Goal: Check status: Check status

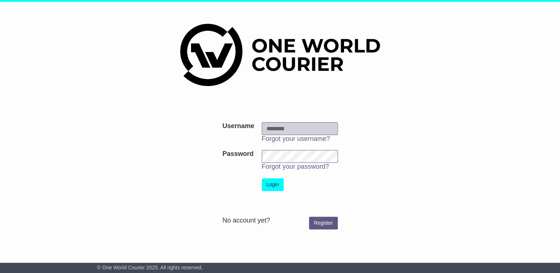
type input "**********"
drag, startPoint x: 277, startPoint y: 186, endPoint x: 282, endPoint y: 187, distance: 5.5
click at [277, 187] on button "Login" at bounding box center [273, 184] width 22 height 13
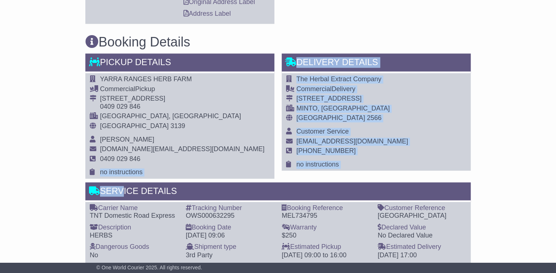
scroll to position [439, 0]
drag, startPoint x: 140, startPoint y: 187, endPoint x: 113, endPoint y: 185, distance: 27.2
click at [113, 185] on div "Pickup Details - Tail Lift YARRA RANGES HERB FARM Commercial Pickup 468 QUEENS …" at bounding box center [278, 158] width 393 height 211
copy div "no instructions Delivery Details - Tail Lift The Herbal Extract Company Commerc…"
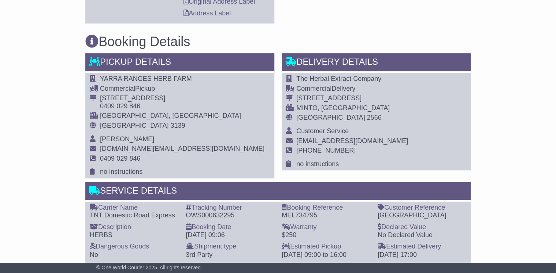
click at [78, 166] on div "Email Download Tracking Pricing Insurance" at bounding box center [278, 109] width 556 height 838
drag, startPoint x: 138, startPoint y: 158, endPoint x: 94, endPoint y: 154, distance: 44.8
click at [94, 155] on tr "0409 029 846" at bounding box center [177, 162] width 175 height 14
copy tr "0409 029 846"
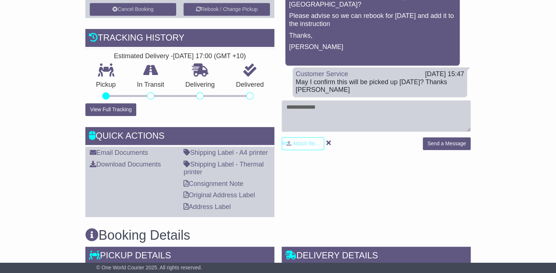
scroll to position [234, 0]
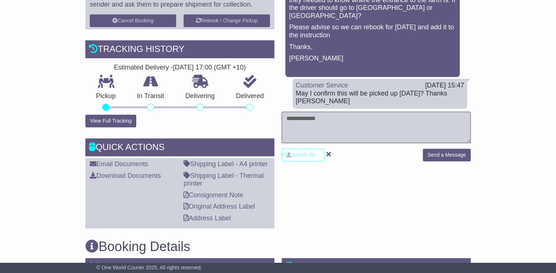
click at [297, 124] on textarea at bounding box center [376, 127] width 189 height 31
click at [294, 120] on textarea at bounding box center [376, 127] width 189 height 31
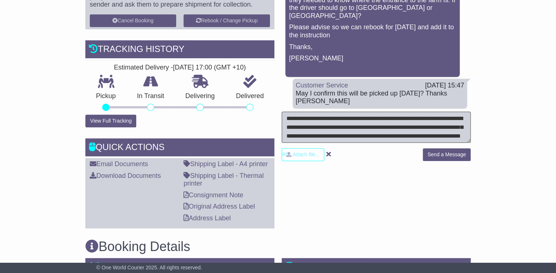
scroll to position [3, 0]
drag, startPoint x: 438, startPoint y: 115, endPoint x: 448, endPoint y: 115, distance: 9.9
click at [385, 123] on textarea "**********" at bounding box center [376, 127] width 189 height 31
click at [379, 130] on textarea "**********" at bounding box center [376, 127] width 189 height 31
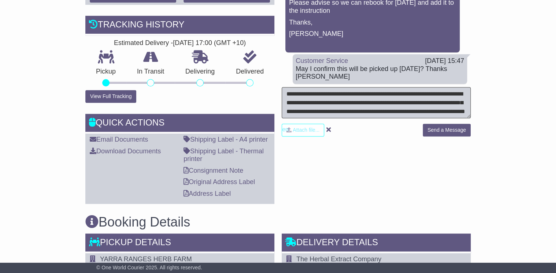
scroll to position [293, 0]
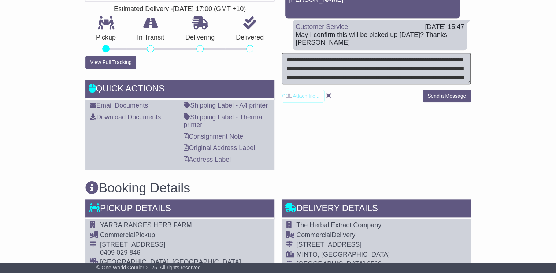
type textarea "**********"
click at [438, 98] on button "Send a Message" at bounding box center [447, 96] width 48 height 13
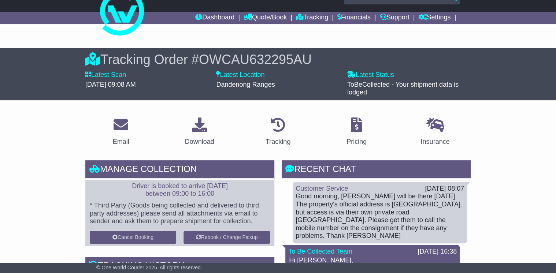
scroll to position [0, 0]
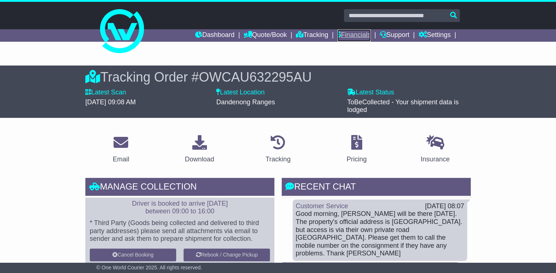
click at [354, 35] on link "Financials" at bounding box center [353, 35] width 33 height 12
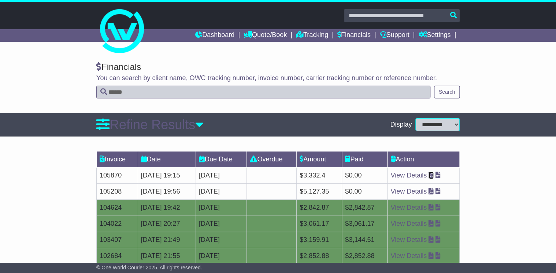
click at [434, 175] on icon at bounding box center [430, 175] width 5 height 7
click at [213, 37] on link "Dashboard" at bounding box center [214, 35] width 39 height 12
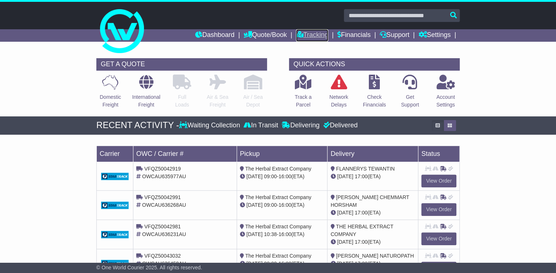
click at [318, 36] on link "Tracking" at bounding box center [312, 35] width 32 height 12
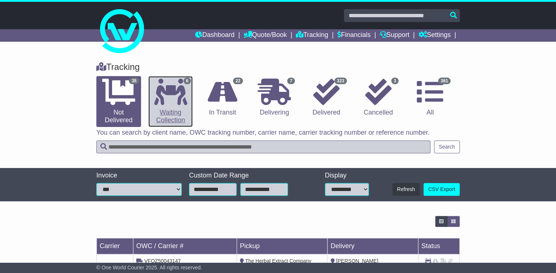
click at [180, 101] on icon at bounding box center [170, 92] width 33 height 26
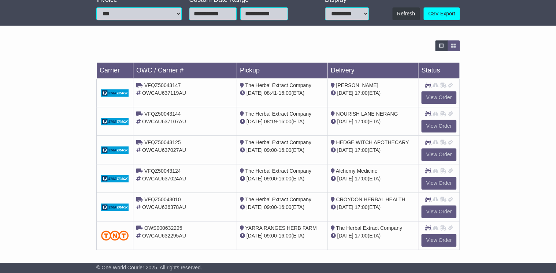
scroll to position [177, 0]
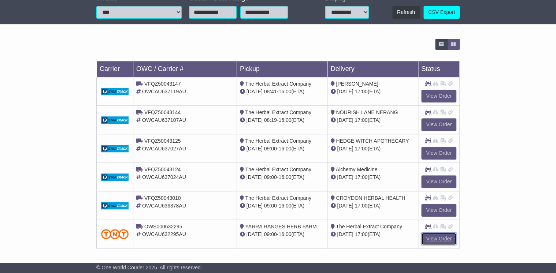
click at [430, 237] on link "View Order" at bounding box center [438, 238] width 35 height 13
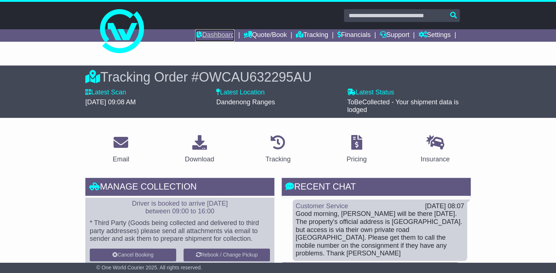
drag, startPoint x: 215, startPoint y: 36, endPoint x: 275, endPoint y: 99, distance: 87.3
click at [215, 36] on link "Dashboard" at bounding box center [214, 35] width 39 height 12
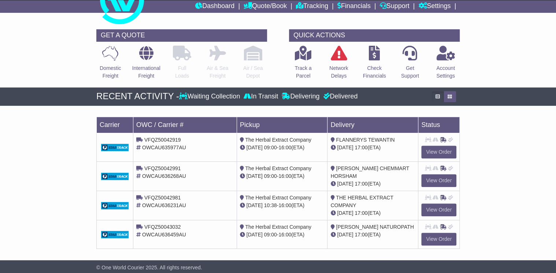
scroll to position [29, 0]
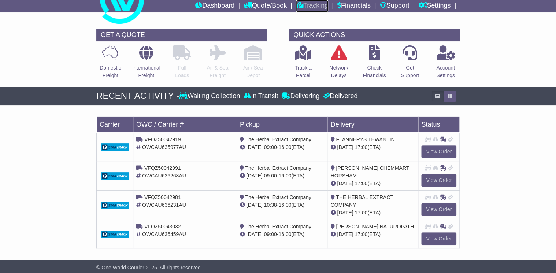
click at [302, 3] on link "Tracking" at bounding box center [312, 6] width 32 height 12
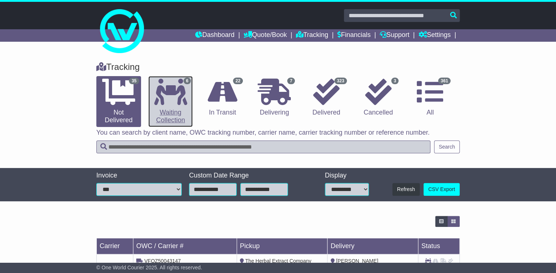
click at [179, 100] on icon at bounding box center [170, 92] width 33 height 26
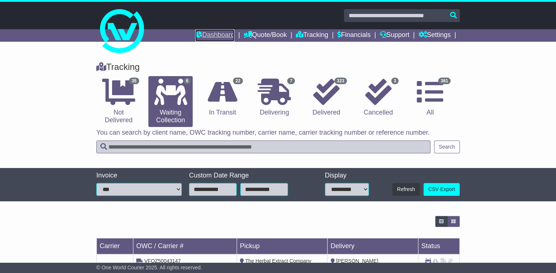
click at [206, 34] on link "Dashboard" at bounding box center [214, 35] width 39 height 12
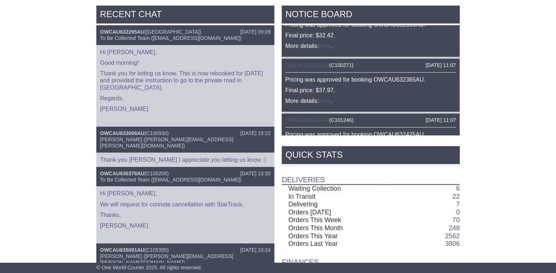
scroll to position [379, 0]
